Goal: Information Seeking & Learning: Learn about a topic

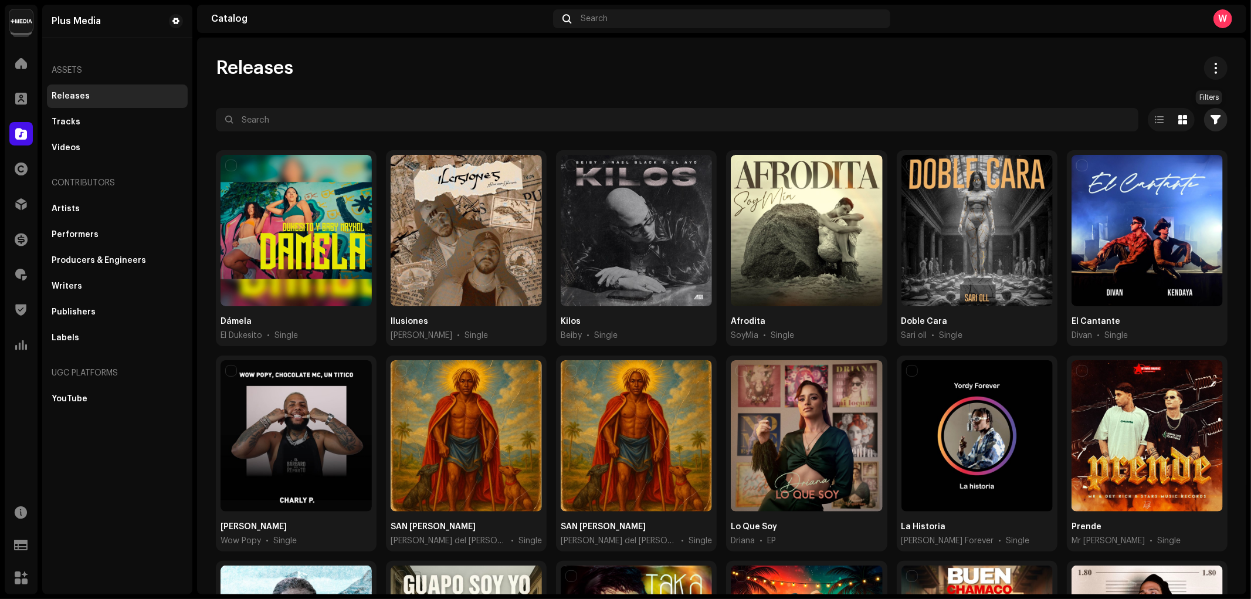
click at [1211, 125] on button "button" at bounding box center [1215, 119] width 23 height 23
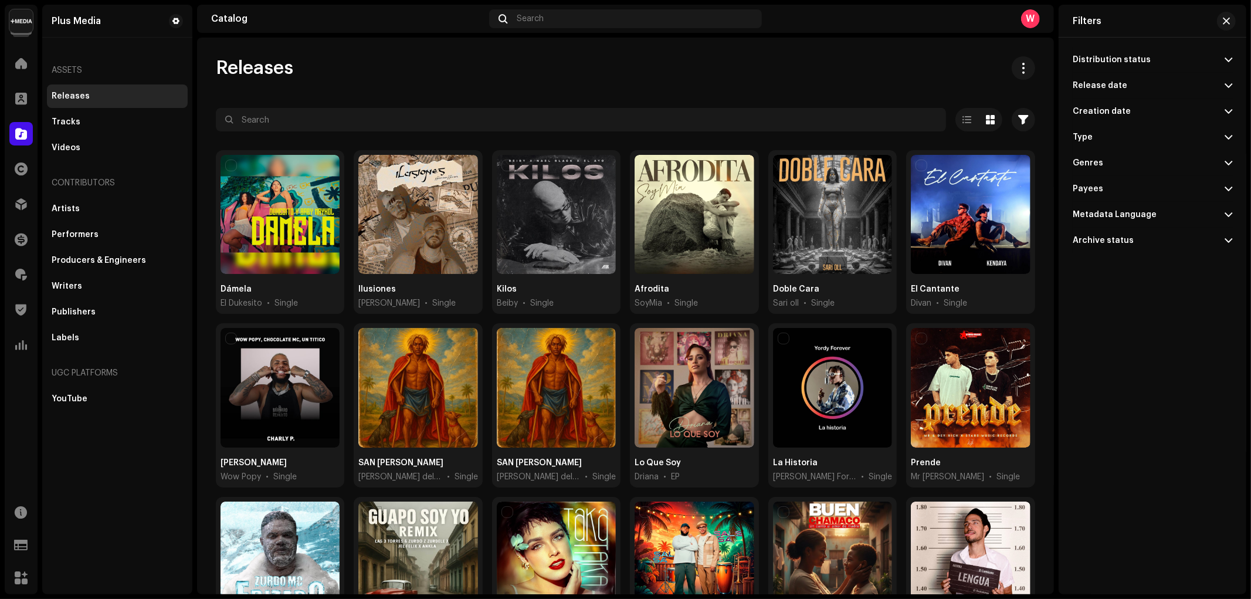
click at [1136, 84] on p-accordion-header "Release date" at bounding box center [1151, 86] width 159 height 26
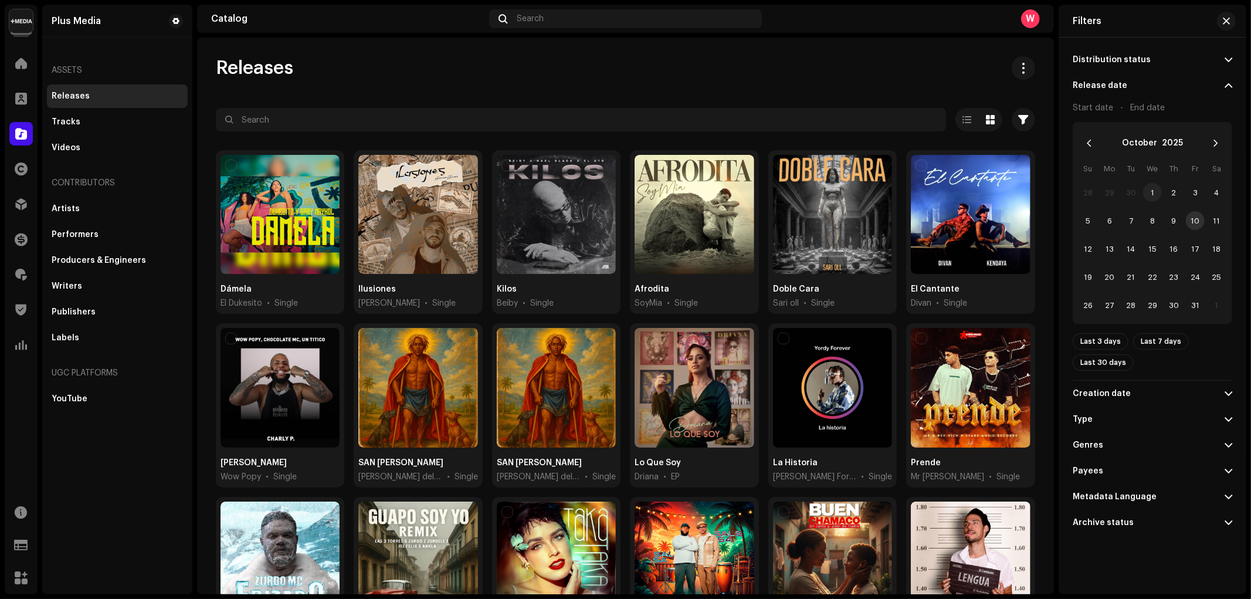
click at [1152, 192] on span "1" at bounding box center [1152, 192] width 19 height 19
click at [1194, 223] on span "10" at bounding box center [1195, 220] width 19 height 19
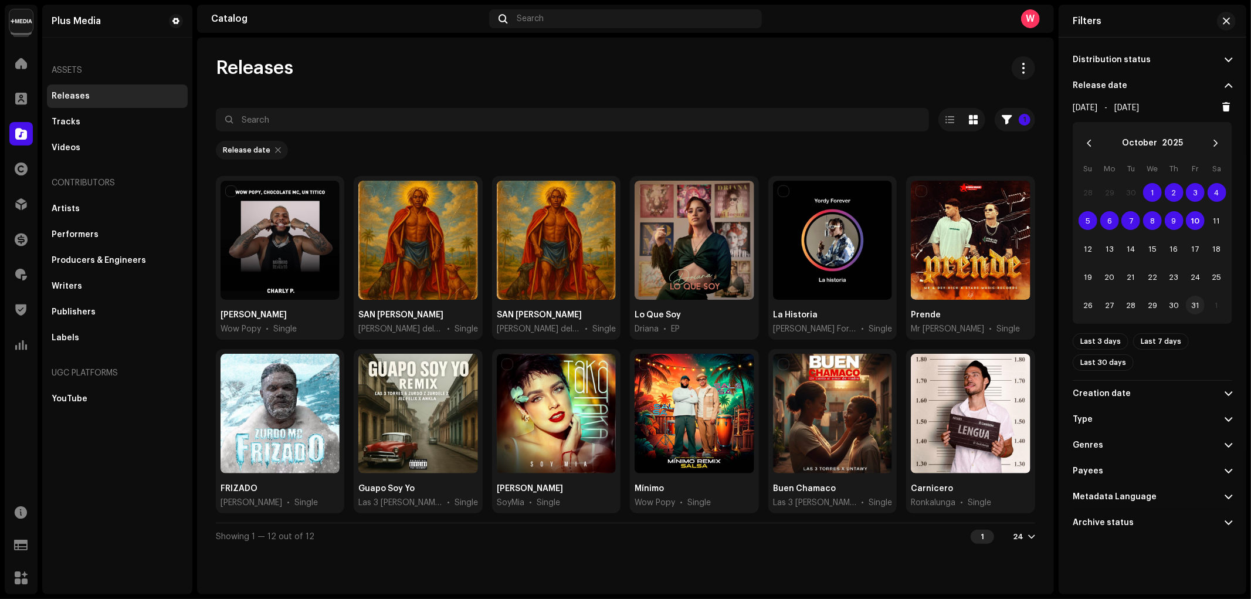
click at [1196, 303] on span "31" at bounding box center [1195, 305] width 19 height 19
click at [1154, 188] on span "1" at bounding box center [1152, 192] width 19 height 19
click at [1197, 307] on span "31" at bounding box center [1195, 305] width 19 height 19
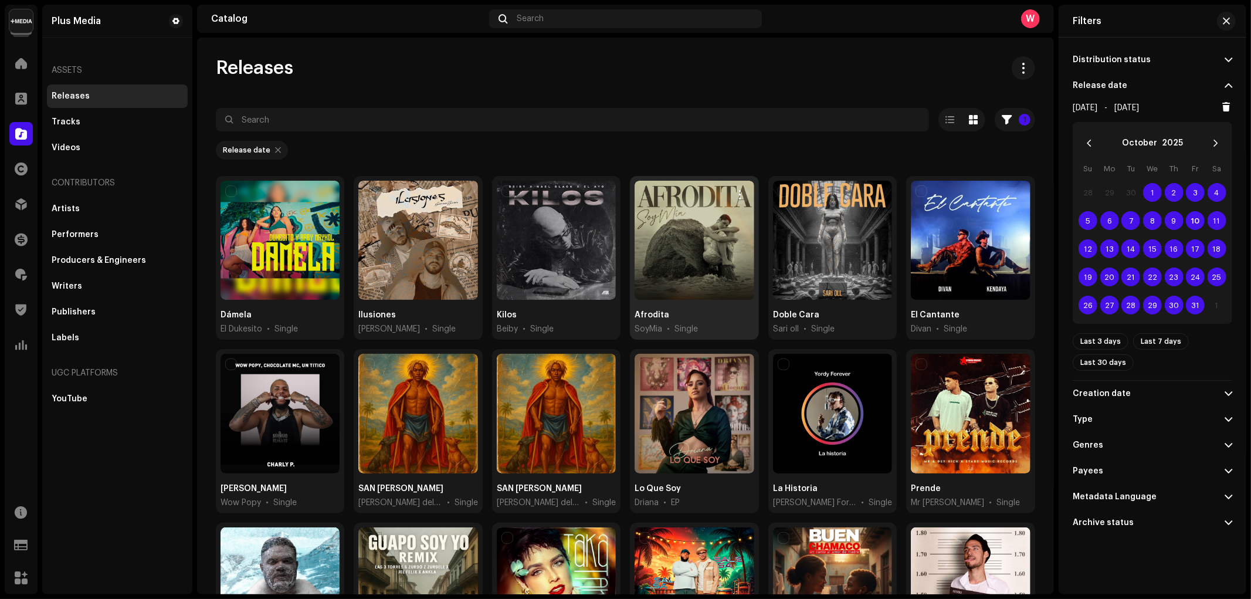
scroll to position [126, 0]
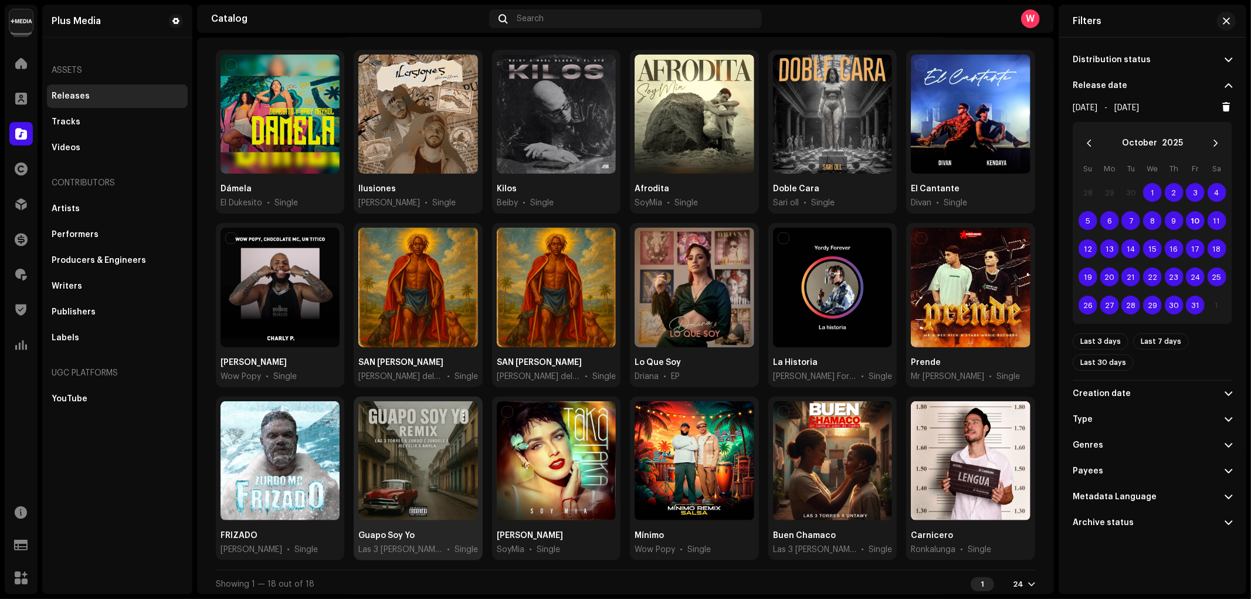
click at [383, 436] on div at bounding box center [417, 460] width 119 height 119
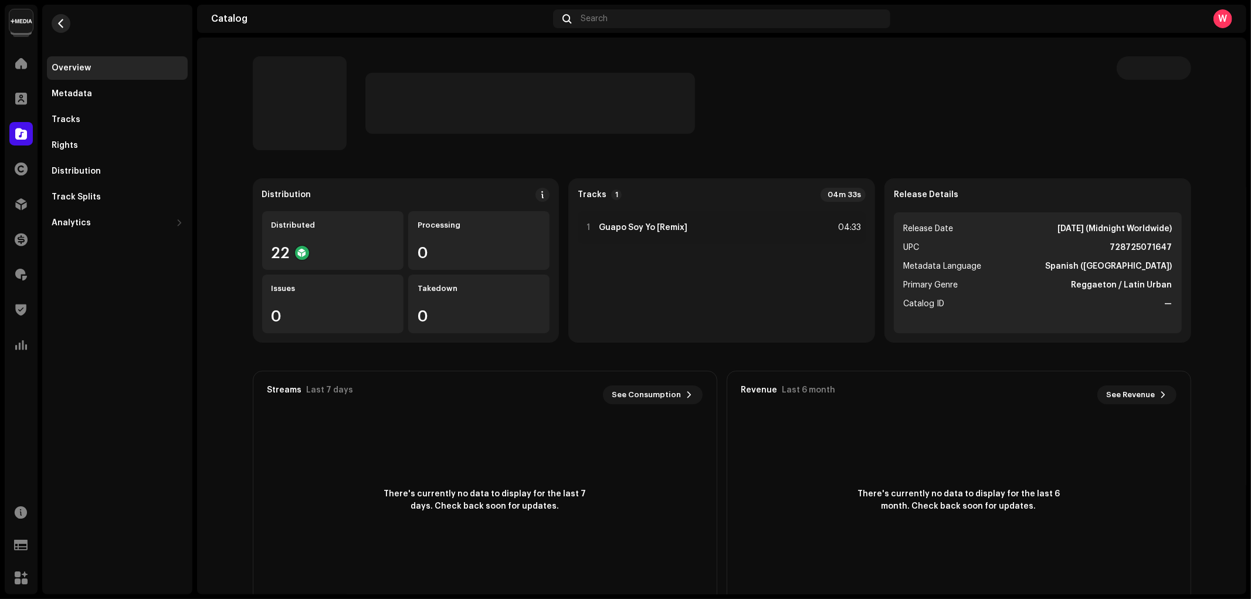
click at [64, 27] on span "button" at bounding box center [61, 23] width 9 height 9
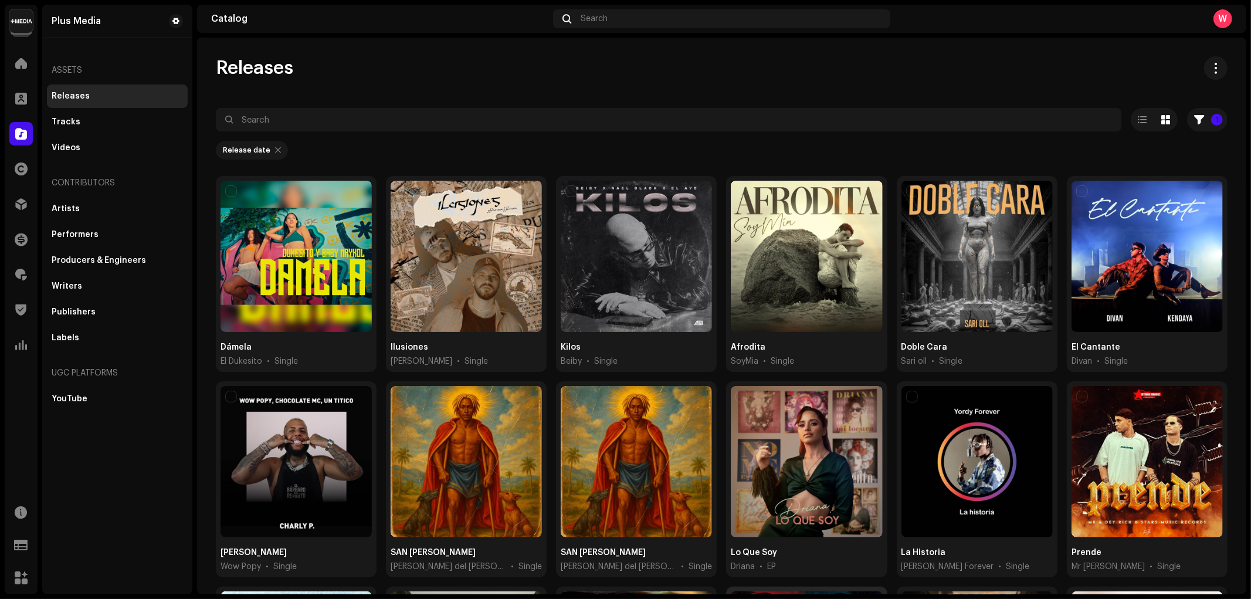
scroll to position [223, 0]
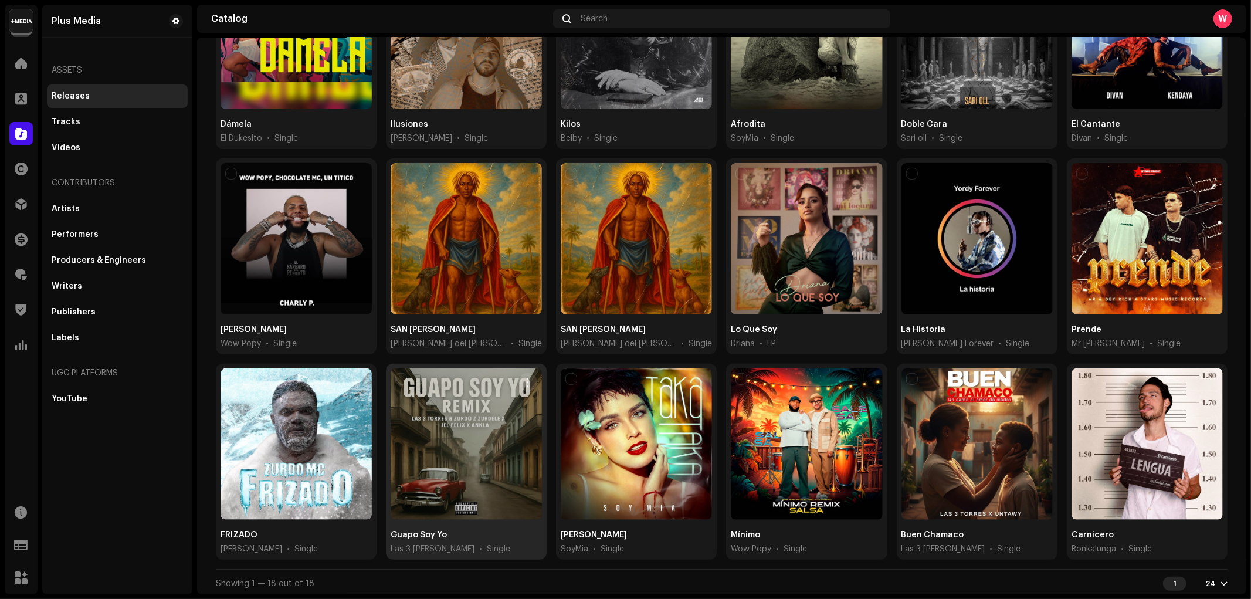
click at [500, 430] on div at bounding box center [465, 443] width 151 height 151
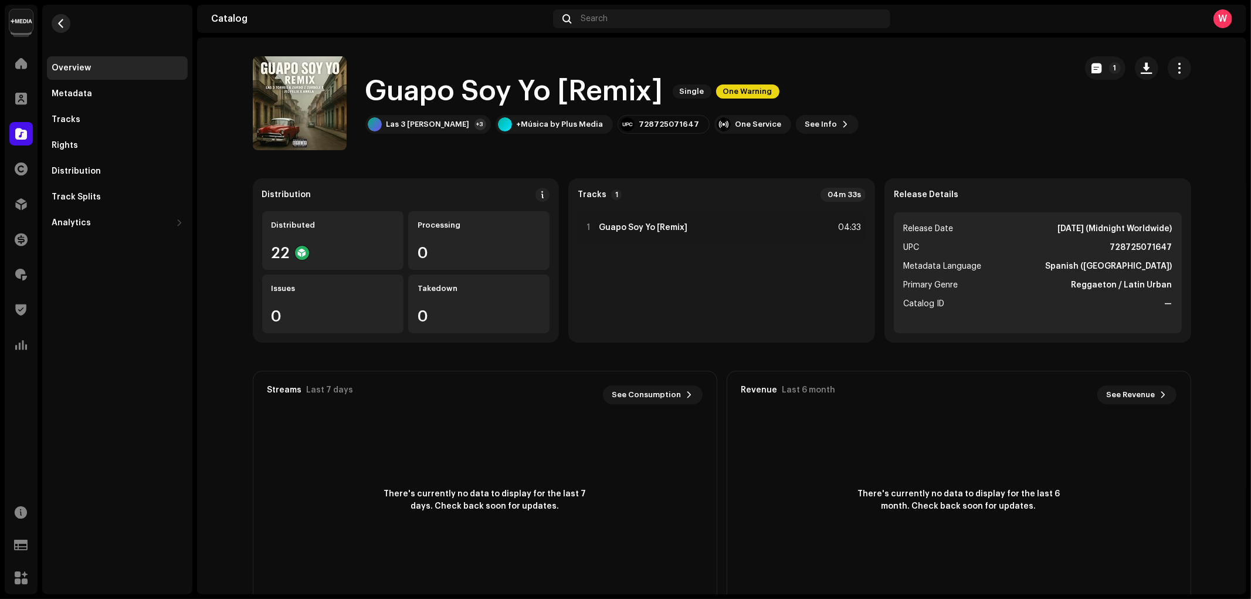
click at [59, 23] on span "button" at bounding box center [61, 23] width 9 height 9
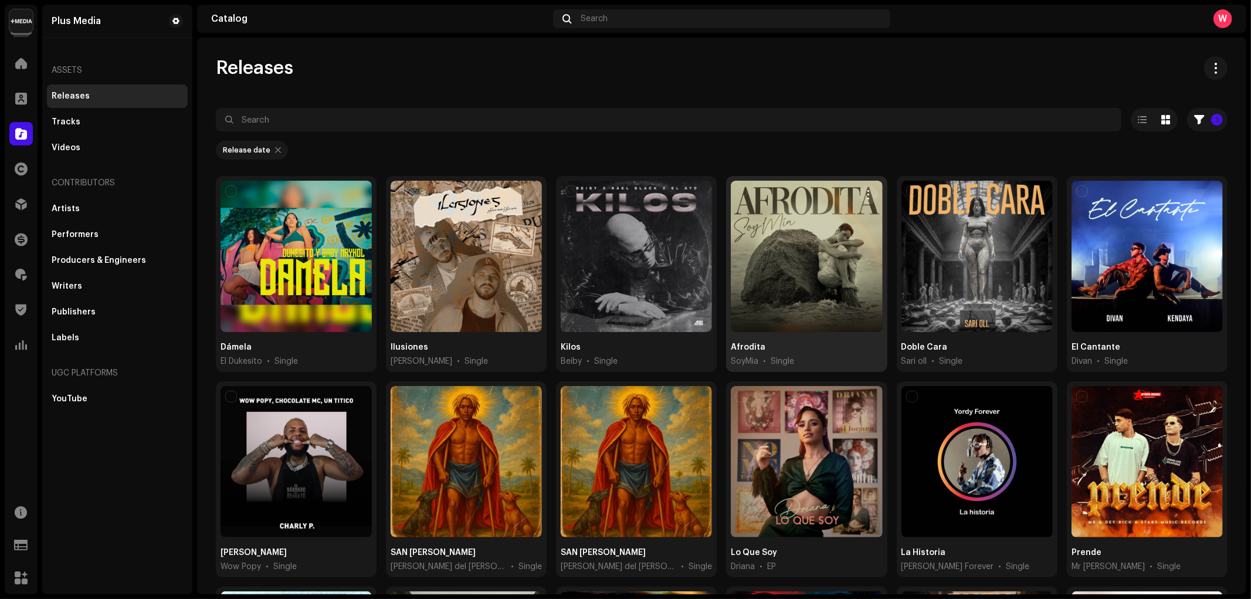
click at [806, 210] on div at bounding box center [806, 256] width 151 height 151
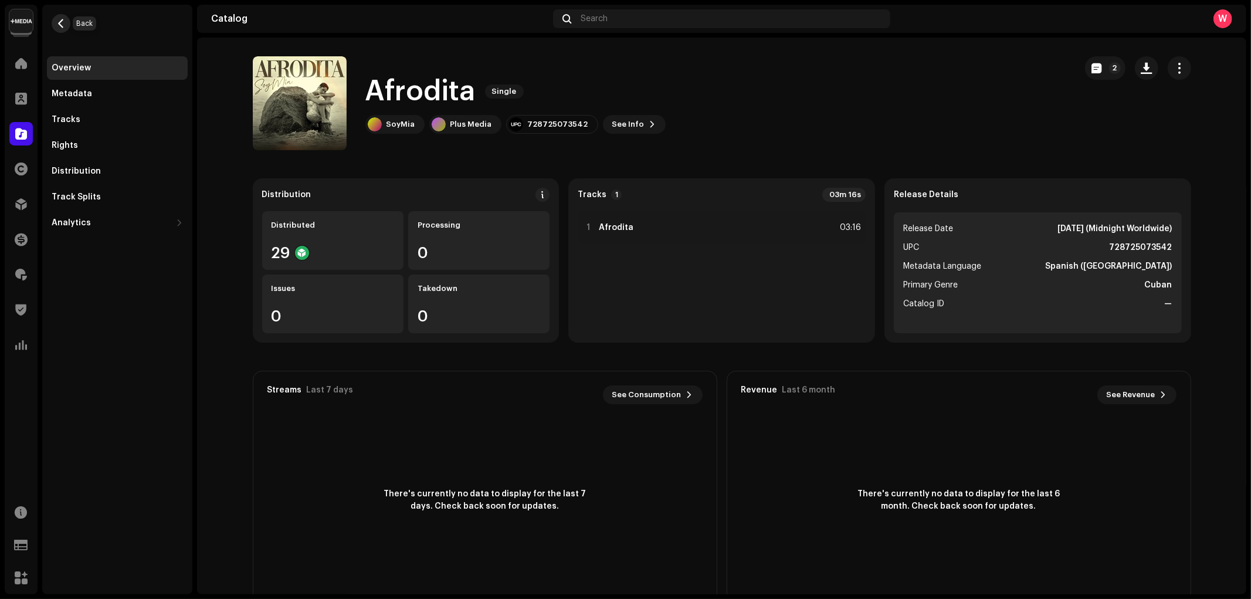
click at [63, 24] on span "button" at bounding box center [61, 23] width 9 height 9
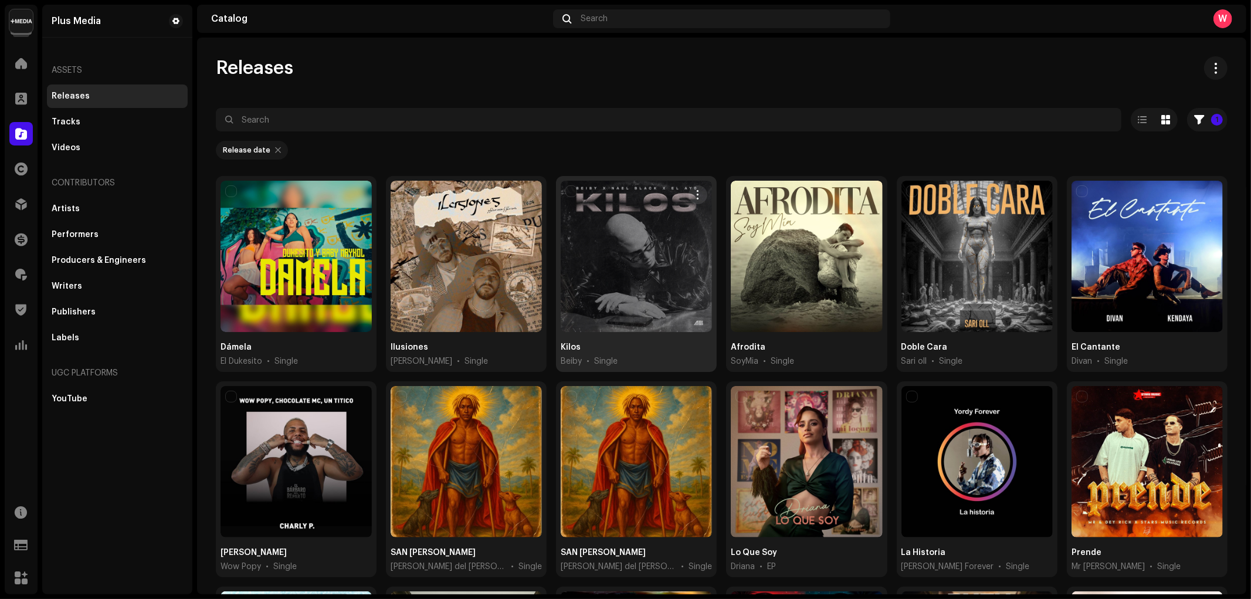
click at [619, 224] on div at bounding box center [636, 256] width 151 height 151
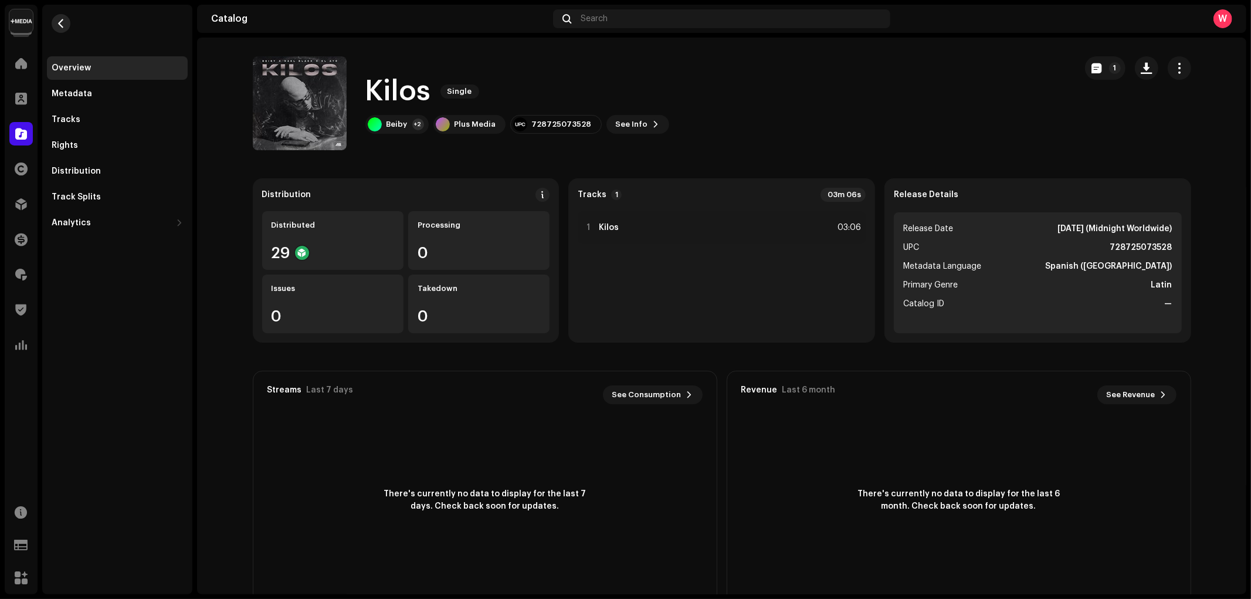
click at [57, 25] on span "button" at bounding box center [61, 23] width 9 height 9
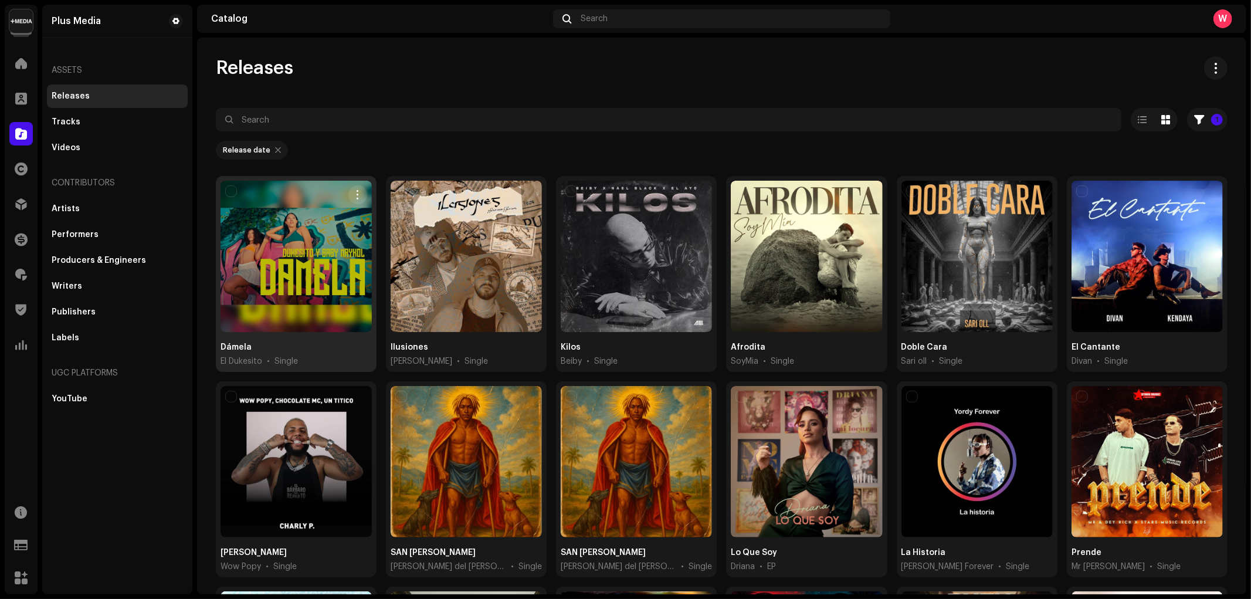
click at [294, 279] on div at bounding box center [295, 256] width 151 height 151
